Goal: Task Accomplishment & Management: Use online tool/utility

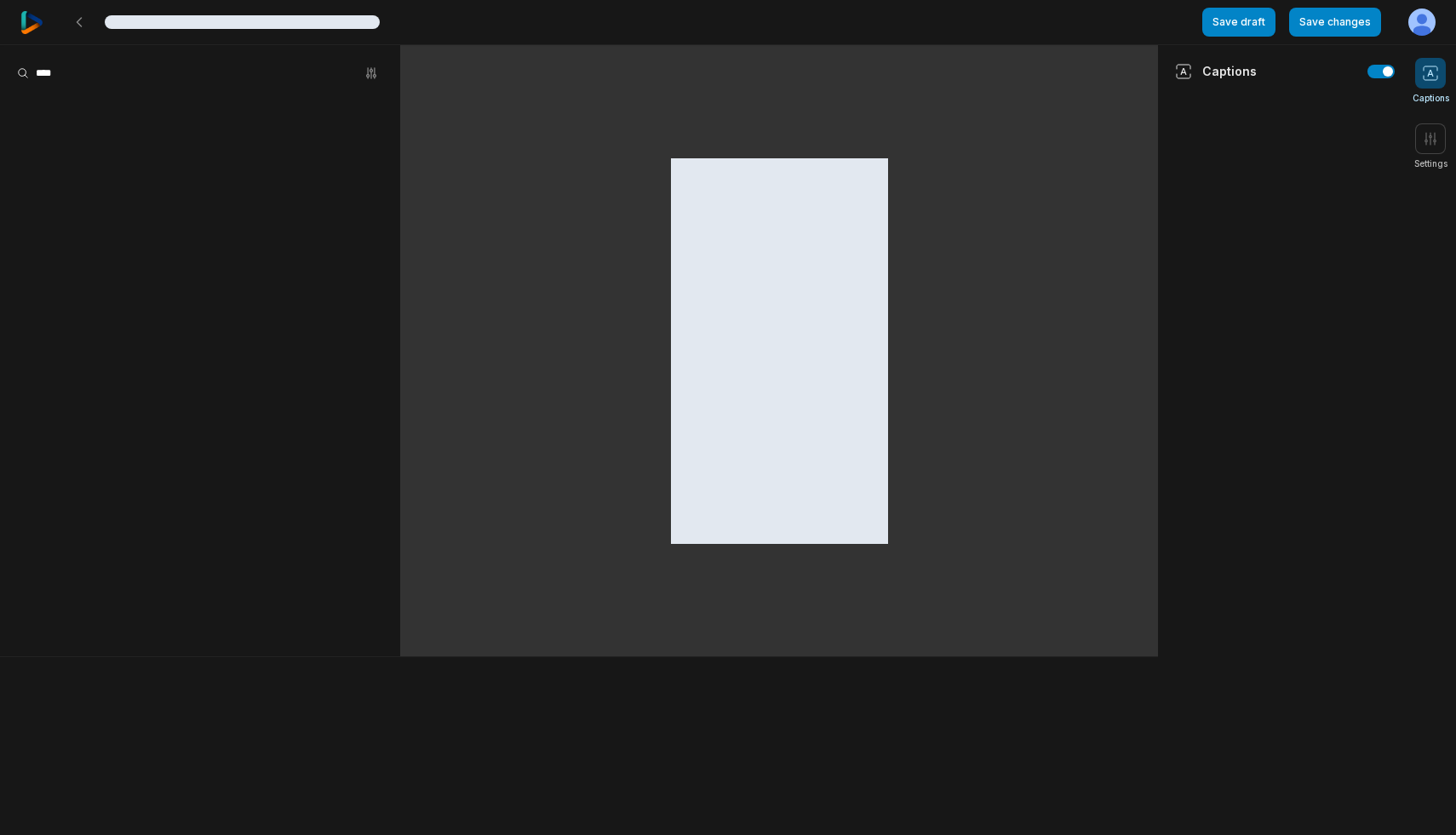
click at [1414, 21] on html "Lorem ipsum dolor sit amet, consectetur adipiscing elit Save draft Save changes…" at bounding box center [728, 418] width 1456 height 835
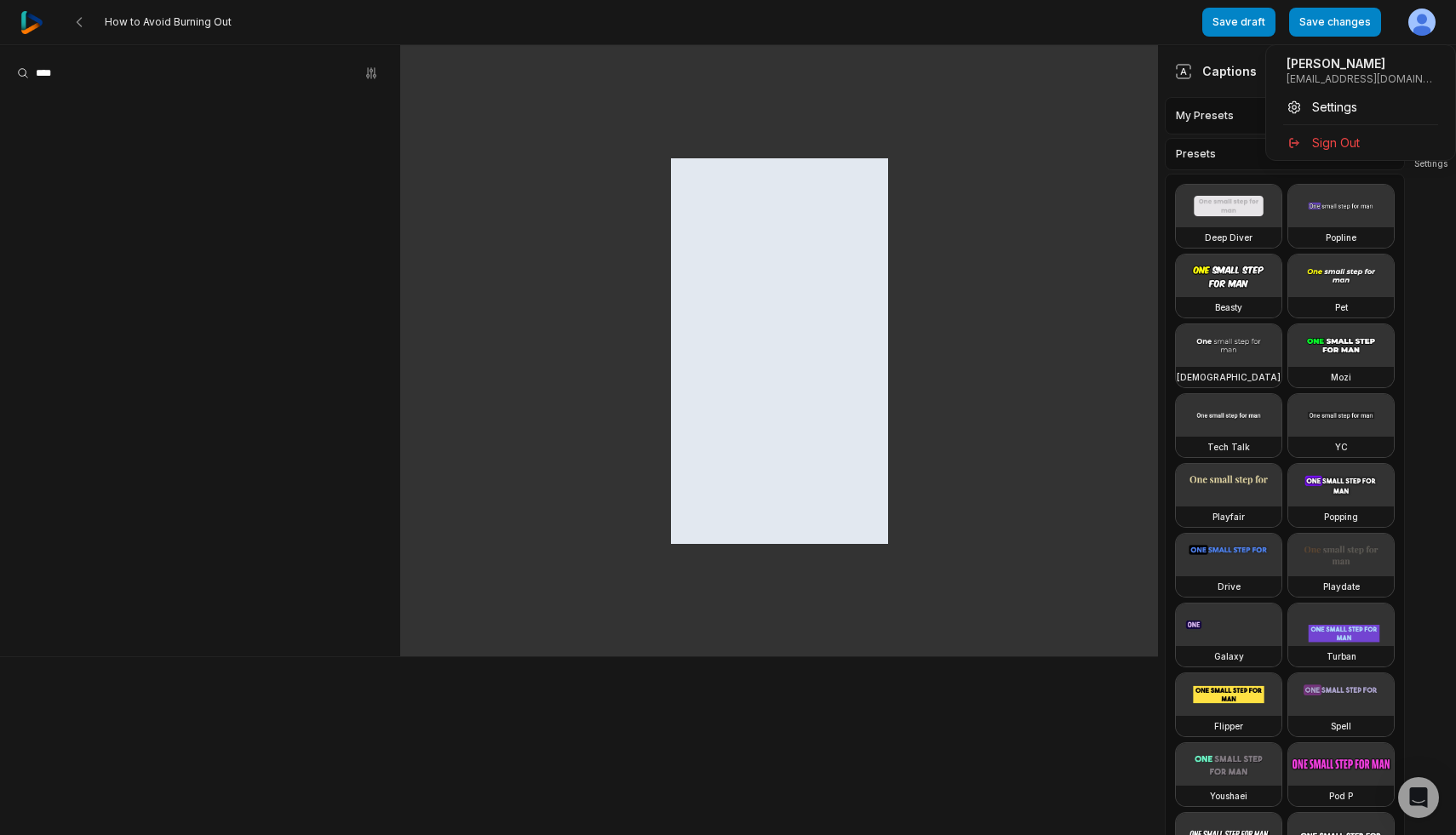
click at [1351, 61] on p "Erica Waddell" at bounding box center [1360, 64] width 148 height 17
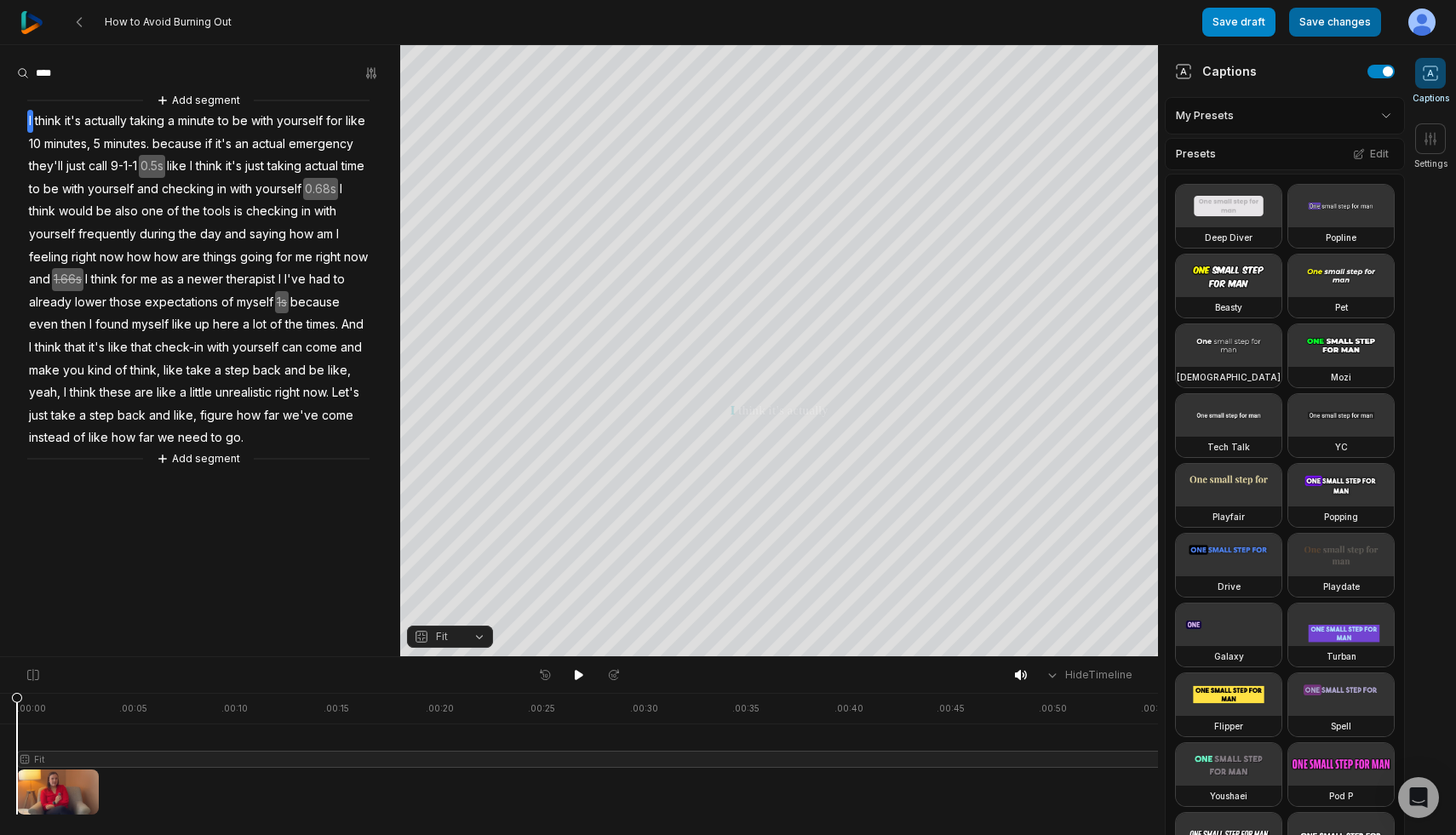
click at [1339, 24] on button "Save changes" at bounding box center [1334, 22] width 92 height 29
